Goal: Transaction & Acquisition: Download file/media

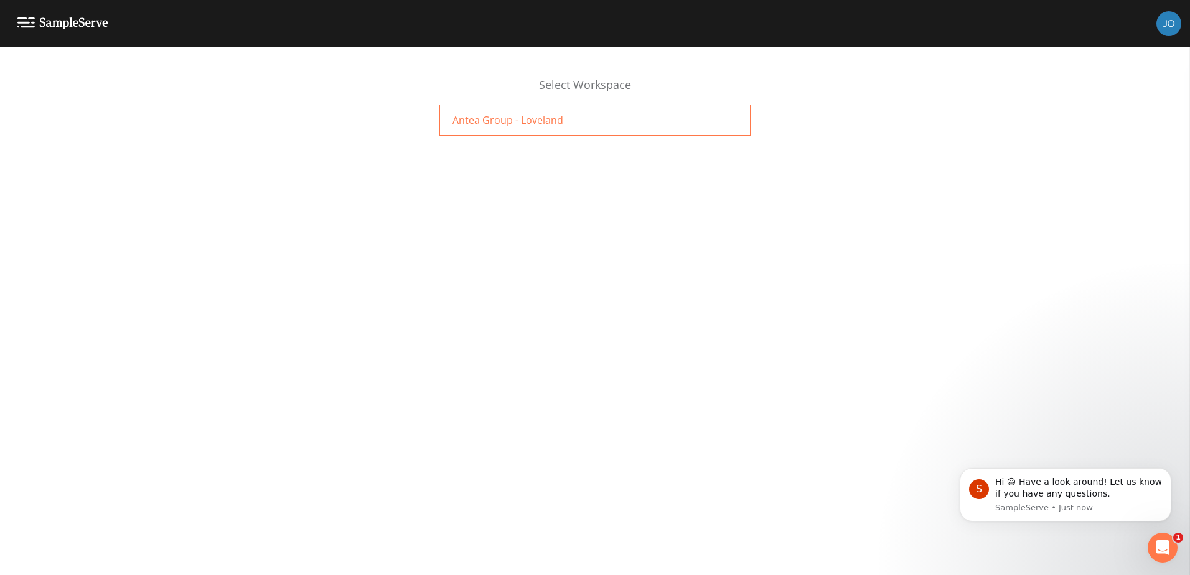
click at [523, 128] on div "Antea Group - Loveland" at bounding box center [595, 120] width 311 height 31
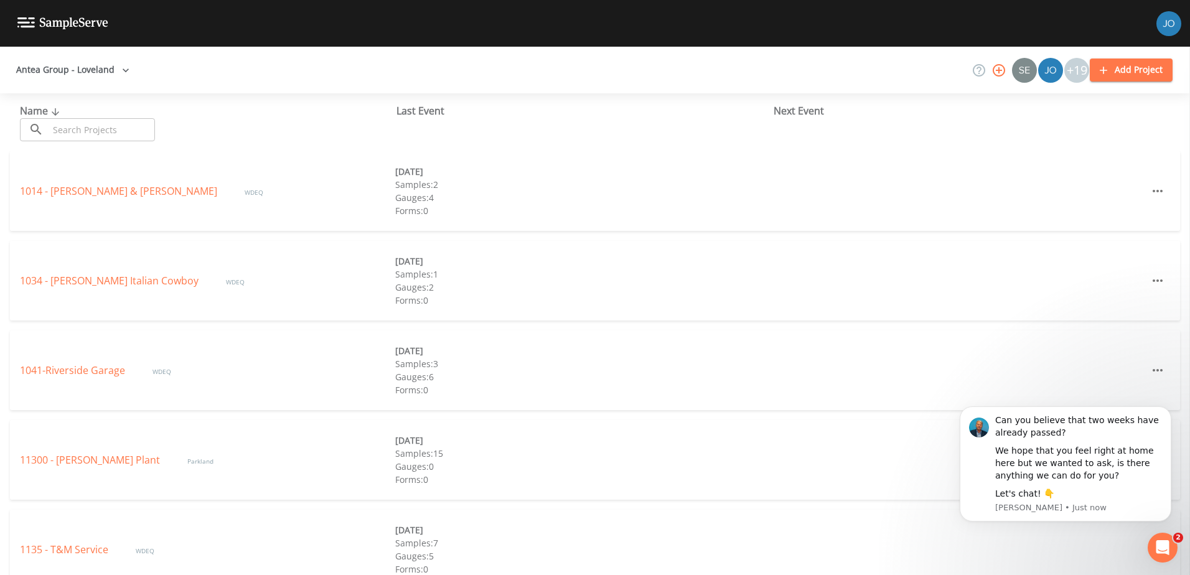
click at [60, 121] on input "text" at bounding box center [102, 129] width 106 height 23
type input "5090"
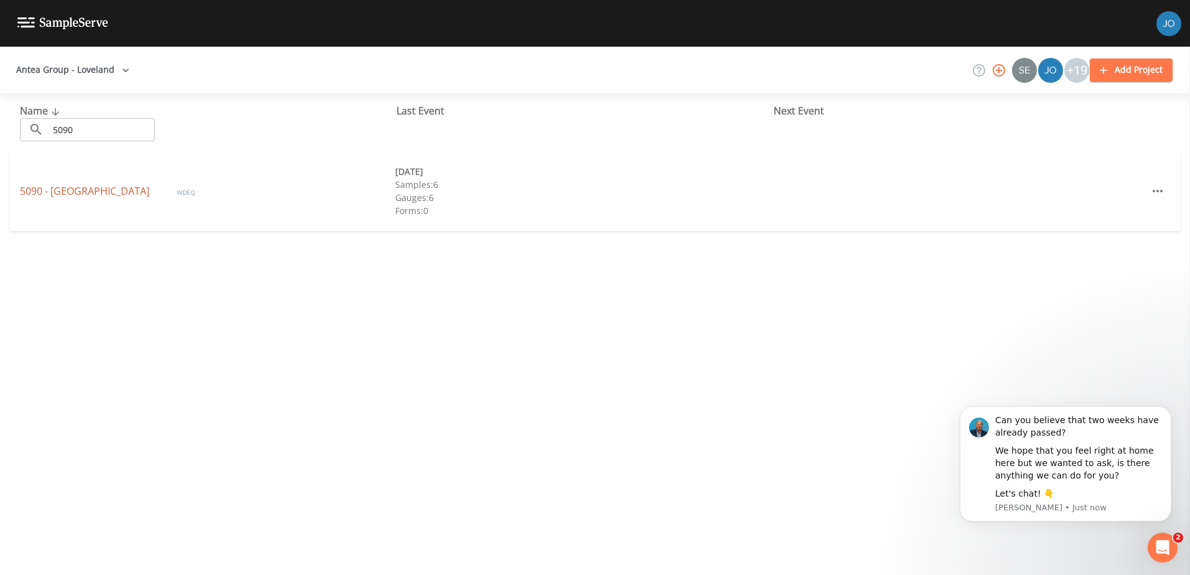
click at [72, 187] on link "5090 - [GEOGRAPHIC_DATA]" at bounding box center [86, 191] width 132 height 14
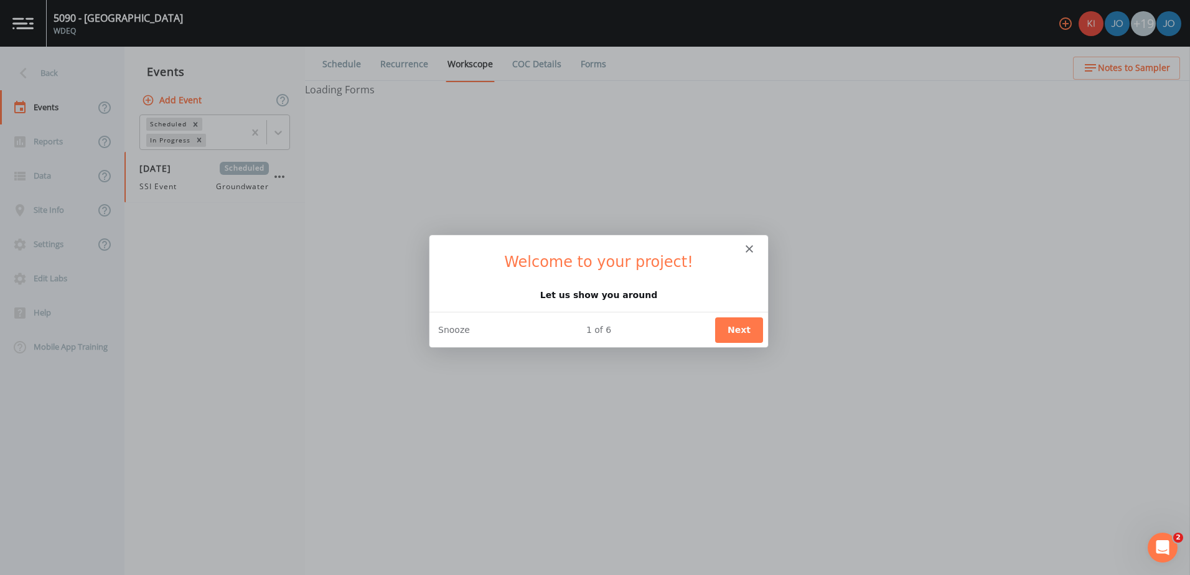
select select "0b1af911-289b-4d7b-9fdf-156f6d27a2cf"
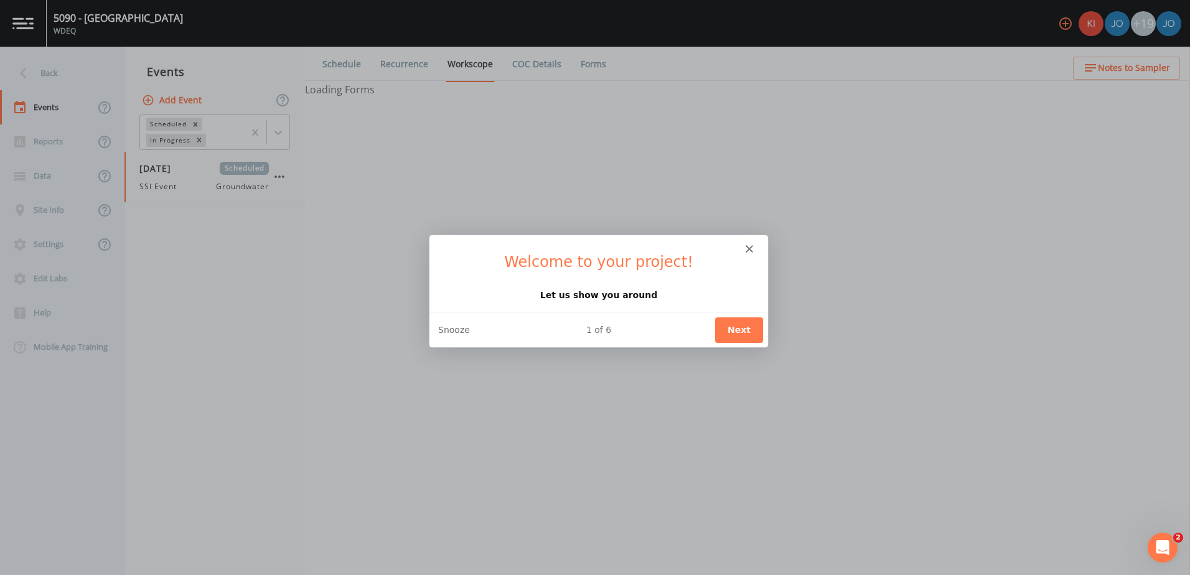
select select "0b1af911-289b-4d7b-9fdf-156f6d27a2cf"
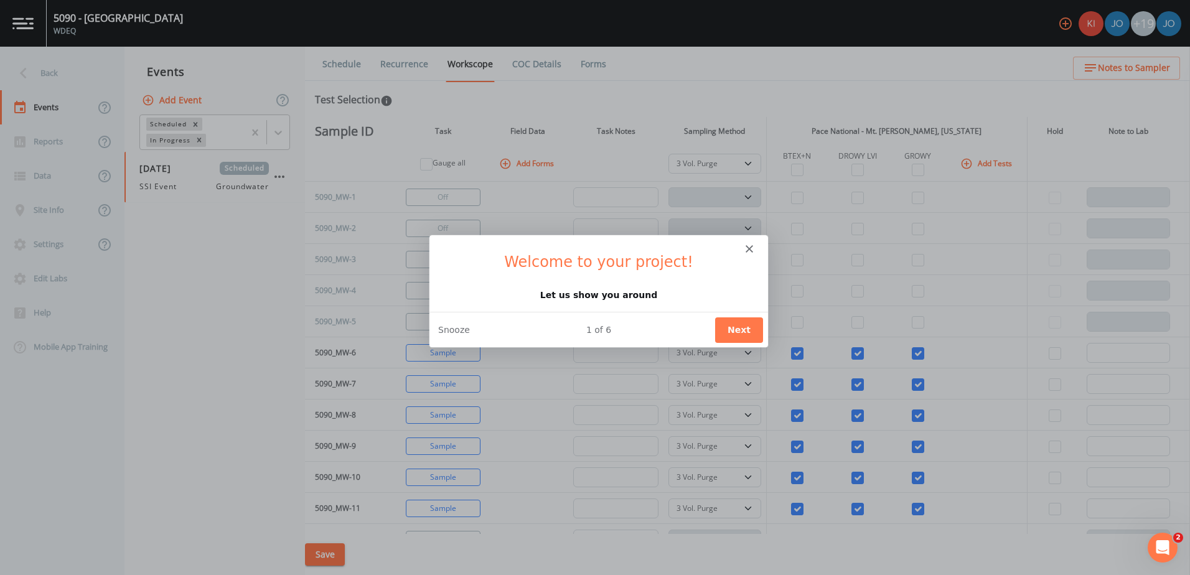
drag, startPoint x: 753, startPoint y: 248, endPoint x: 745, endPoint y: 248, distance: 8.7
click at [752, 248] on div "Intercom messenger" at bounding box center [598, 242] width 339 height 17
click at [745, 248] on div "Intercom messenger" at bounding box center [598, 242] width 339 height 17
click at [750, 250] on icon "Close" at bounding box center [748, 247] width 7 height 7
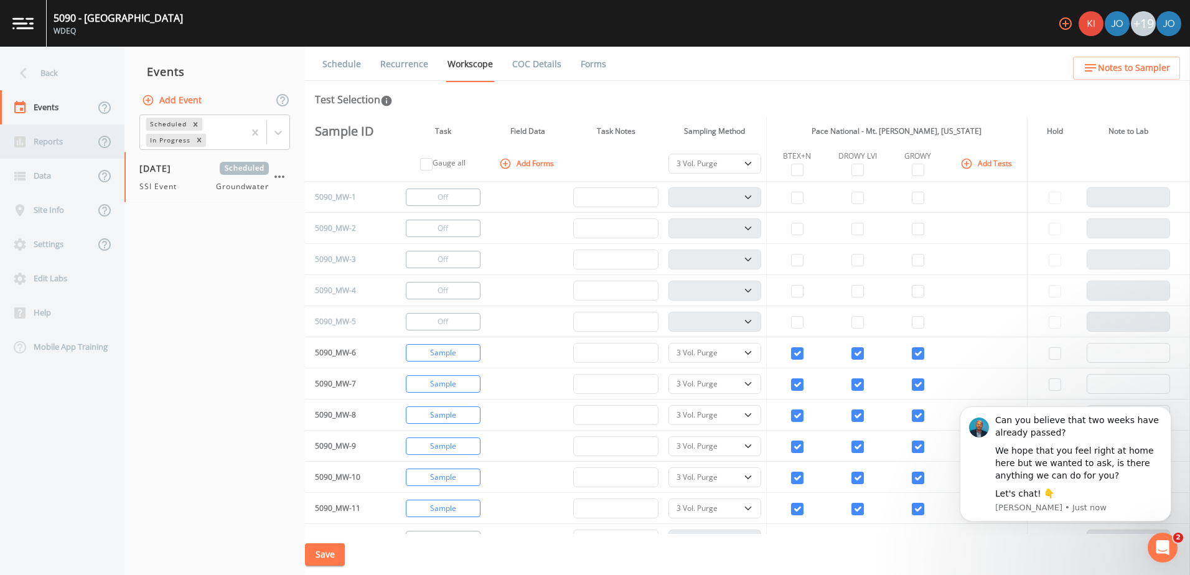
click at [66, 135] on div "Reports" at bounding box center [47, 142] width 95 height 34
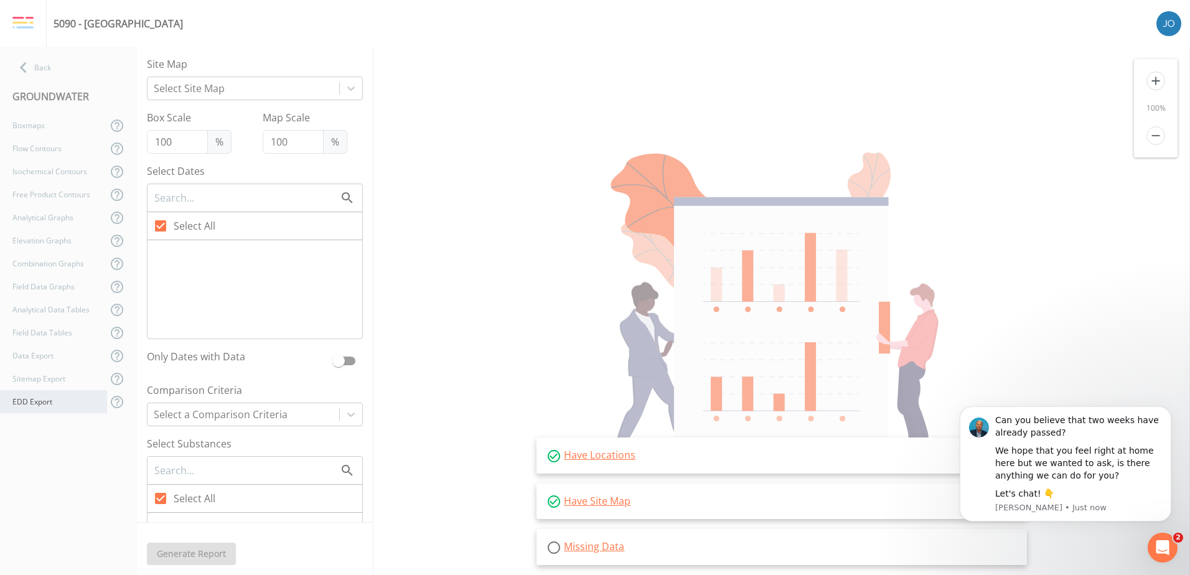
click at [64, 403] on div "EDD Export" at bounding box center [53, 401] width 107 height 23
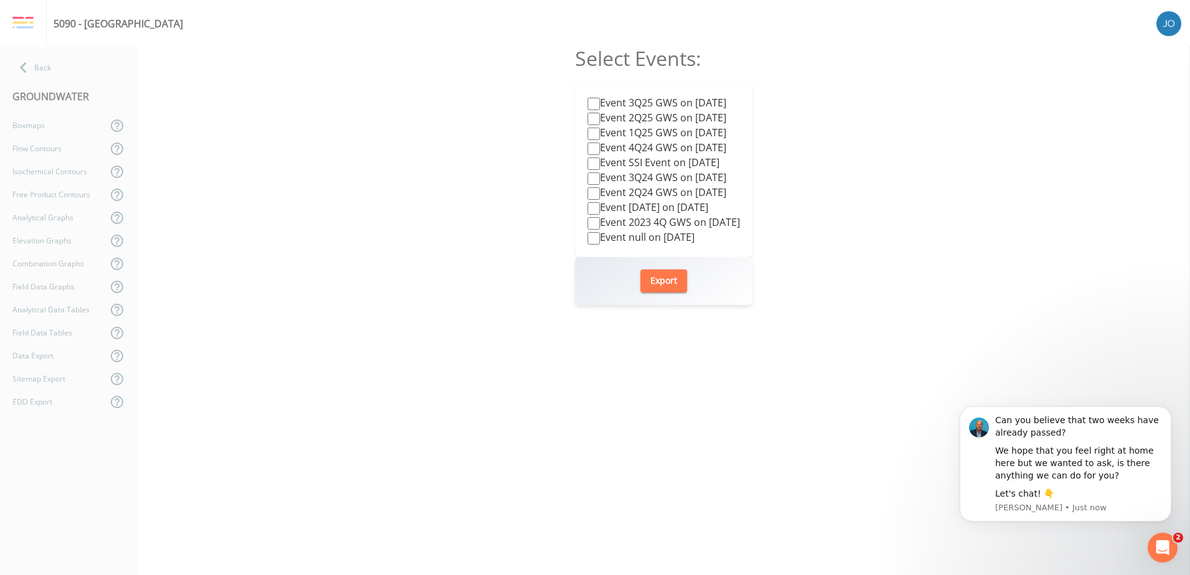
click at [591, 101] on label "Event 3Q25 GWS on [DATE]" at bounding box center [657, 102] width 139 height 15
click at [591, 101] on input "Event 3Q25 GWS on [DATE]" at bounding box center [594, 104] width 12 height 12
checkbox input "true"
click at [675, 285] on button "Export" at bounding box center [664, 281] width 47 height 23
click at [1140, 548] on div "Select Events: Event 3Q25 GWS on [DATE] Event 2Q25 GWS on [DATE] Event 1Q25 GWS…" at bounding box center [663, 311] width 1053 height 529
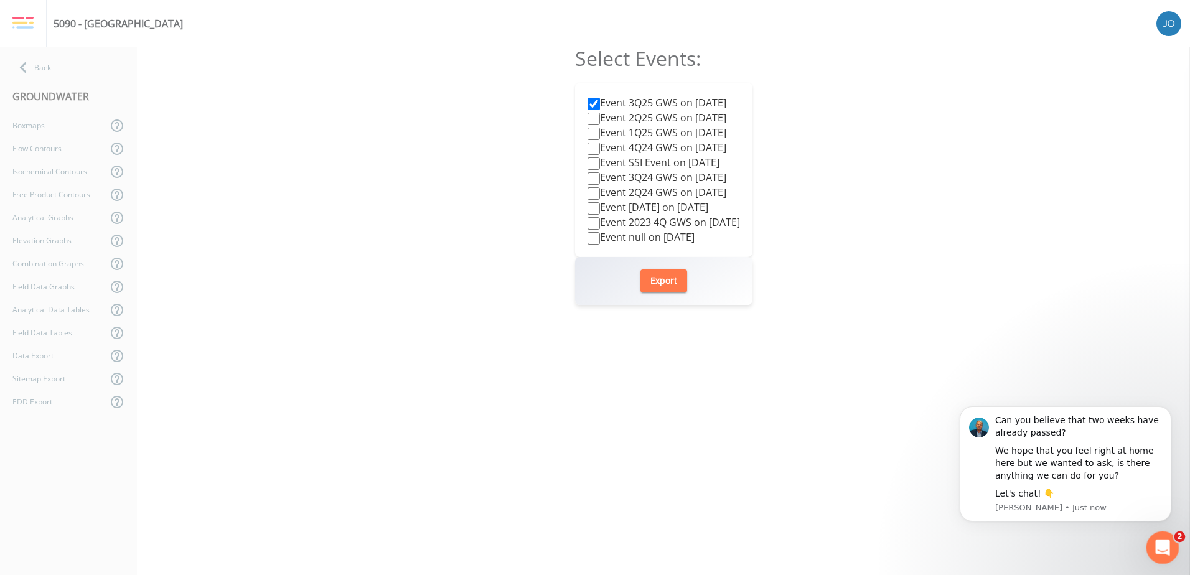
click html
click at [1161, 543] on icon "Open Intercom Messenger" at bounding box center [1161, 546] width 21 height 21
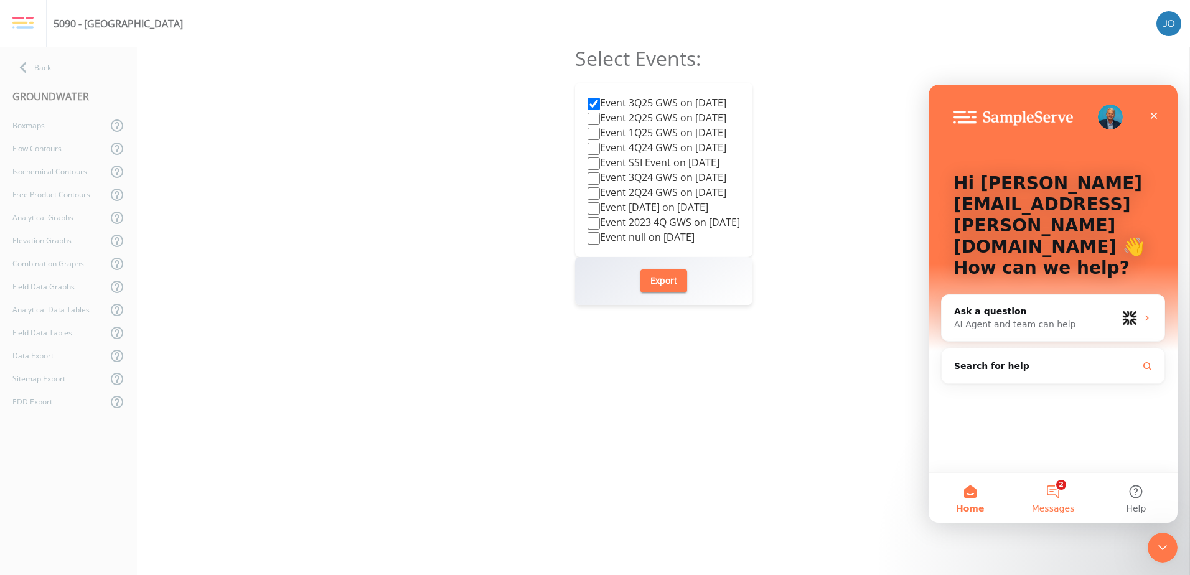
click at [1063, 490] on button "2 Messages" at bounding box center [1053, 498] width 83 height 50
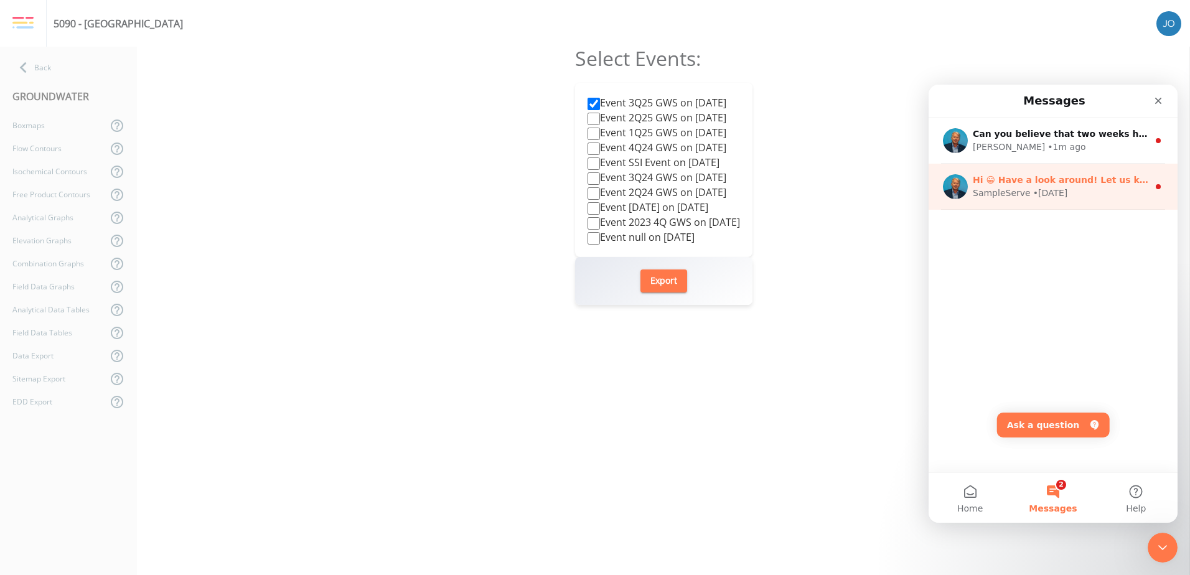
click at [1072, 199] on div "SampleServe • [DATE]" at bounding box center [1061, 193] width 176 height 13
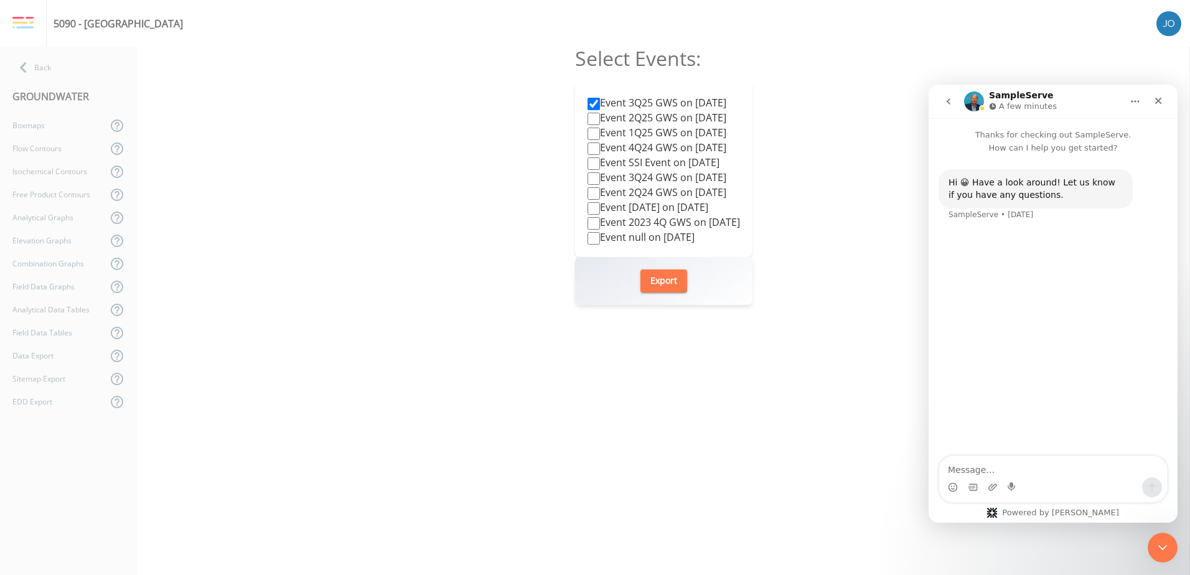
click at [945, 98] on icon "go back" at bounding box center [949, 101] width 10 height 10
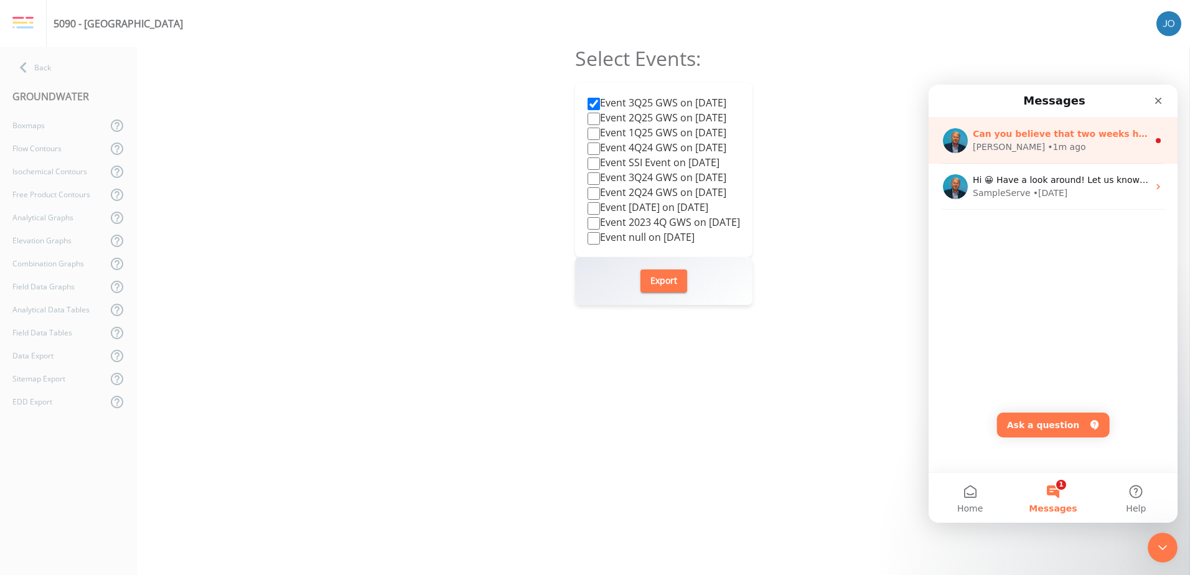
click at [1000, 158] on div "Can you believe that two weeks have already passed? We hope that you feel right…" at bounding box center [1053, 141] width 249 height 46
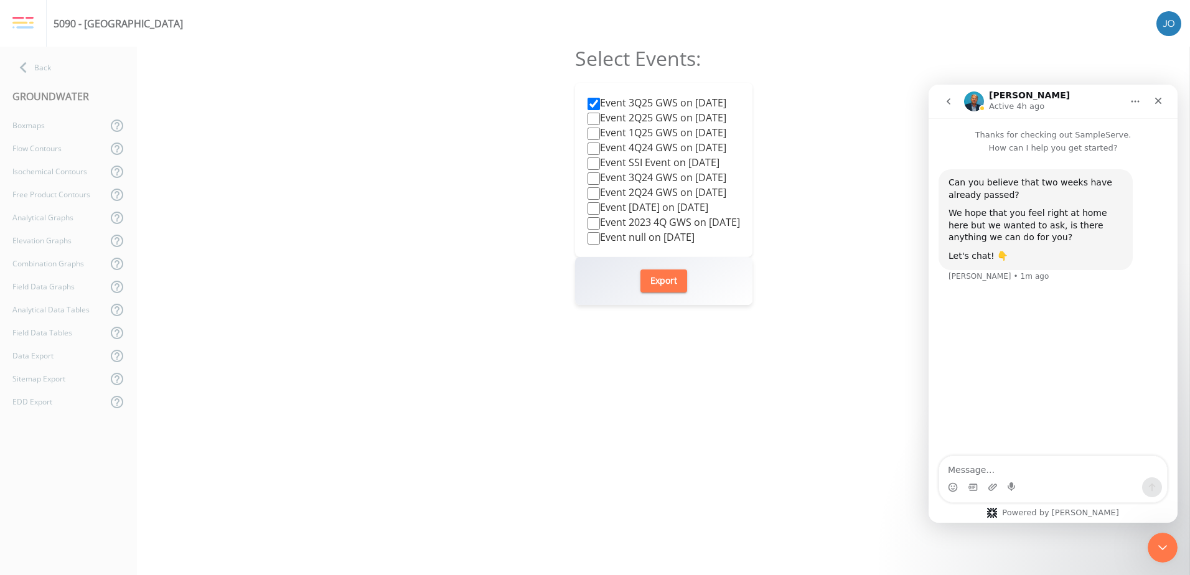
click at [938, 101] on button "go back" at bounding box center [949, 102] width 24 height 24
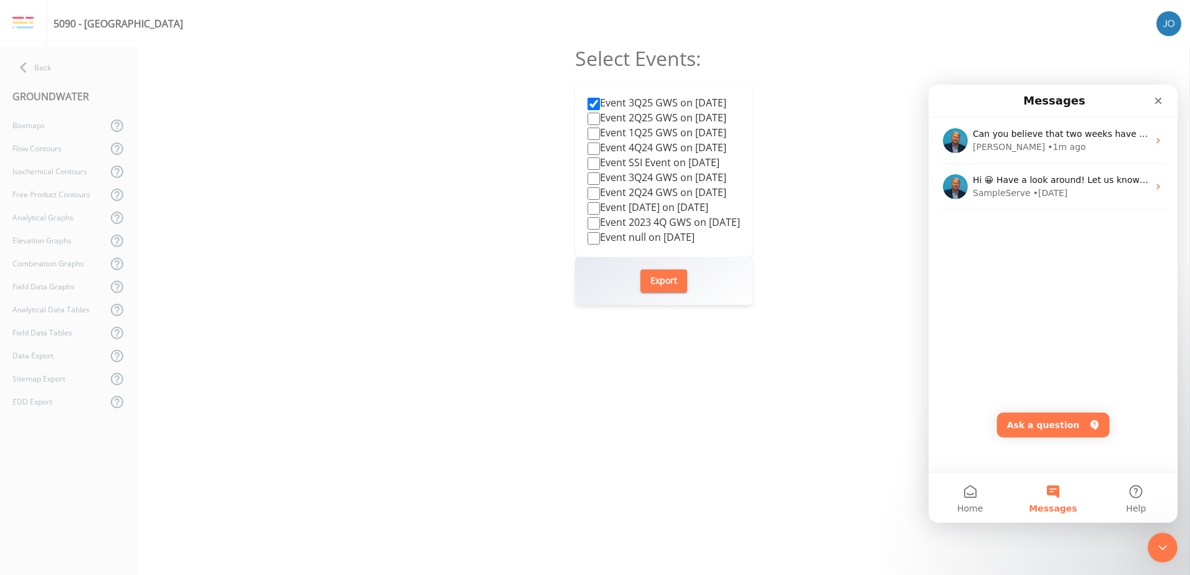
click at [1146, 100] on div "Intercom messenger" at bounding box center [1129, 101] width 80 height 22
click at [1158, 99] on icon "Close" at bounding box center [1159, 101] width 10 height 10
